Goal: Task Accomplishment & Management: Manage account settings

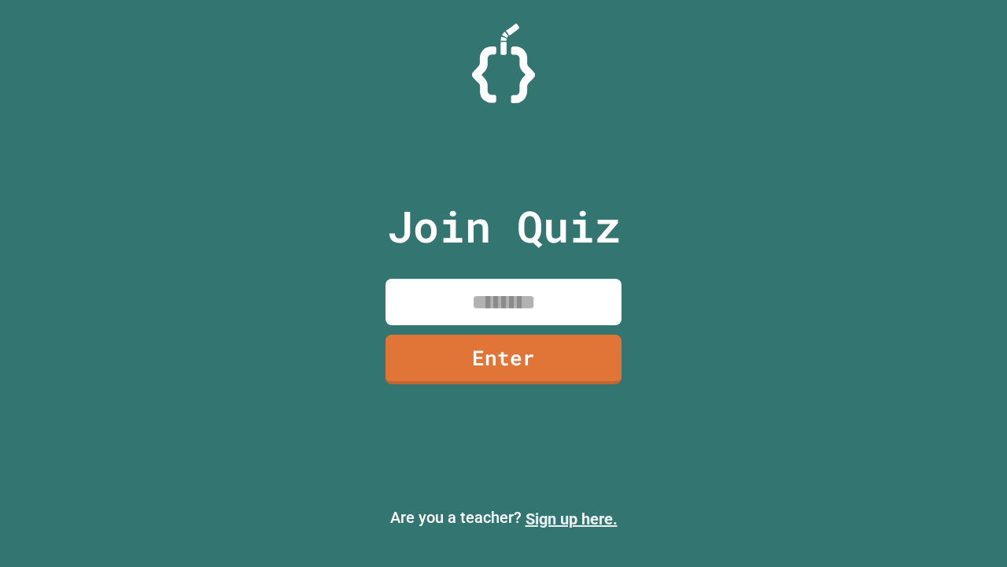
click at [571, 519] on link "Sign up here." at bounding box center [572, 518] width 92 height 19
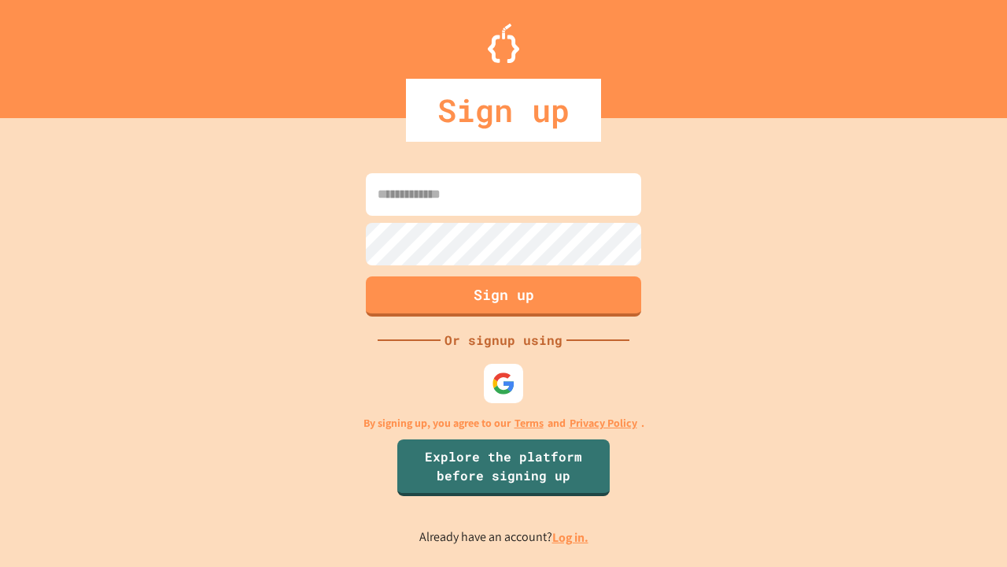
click at [571, 537] on link "Log in." at bounding box center [571, 537] width 36 height 17
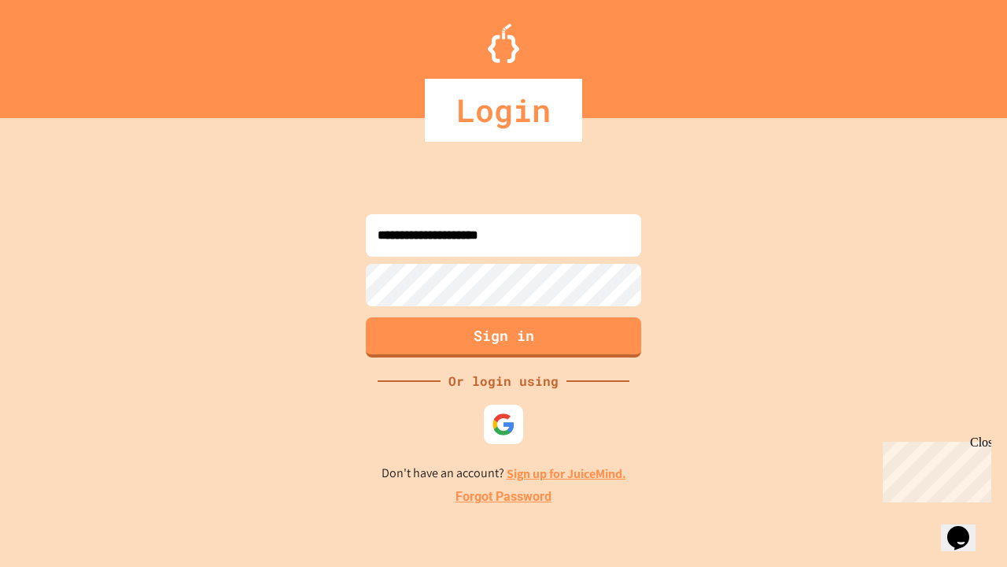
type input "**********"
